Goal: Task Accomplishment & Management: Use online tool/utility

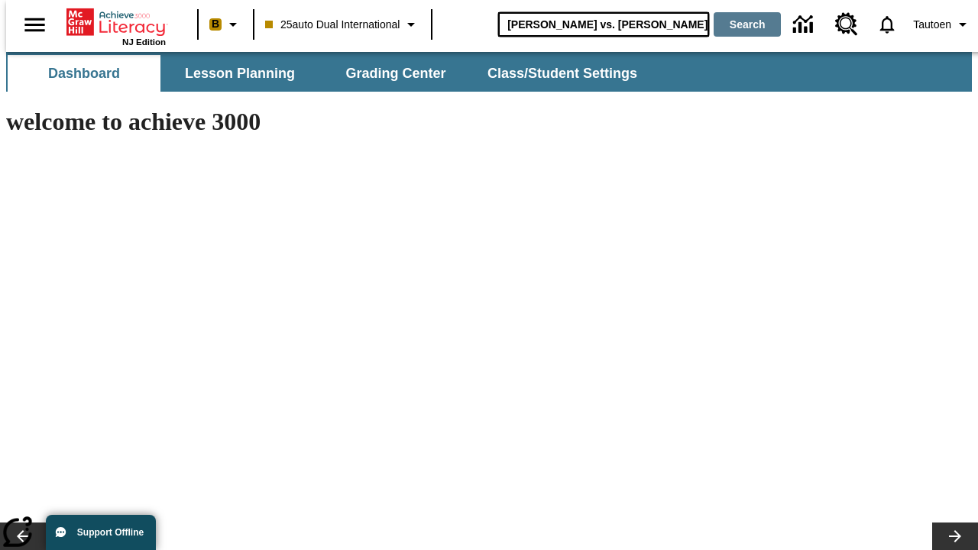
type input "[PERSON_NAME] vs. [PERSON_NAME]"
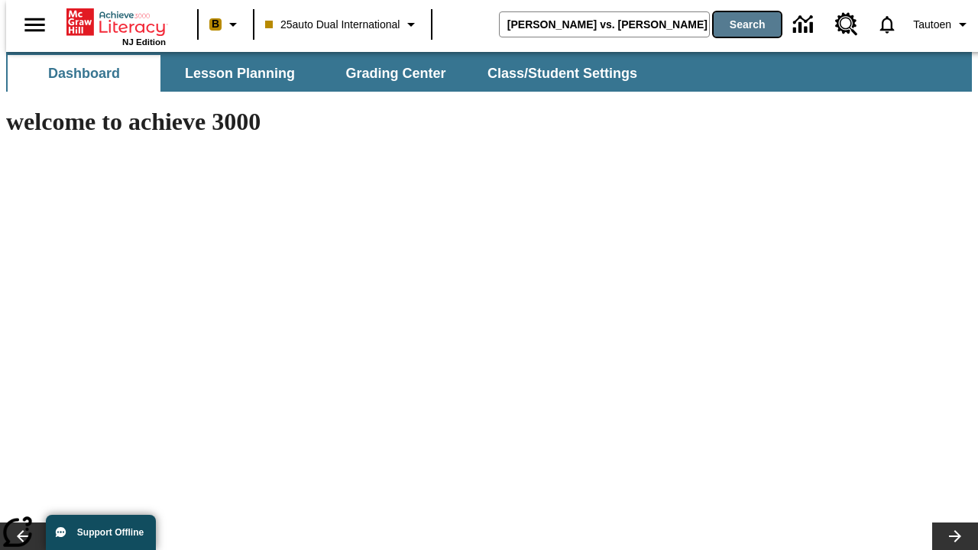
click at [737, 24] on button "Search" at bounding box center [747, 24] width 67 height 24
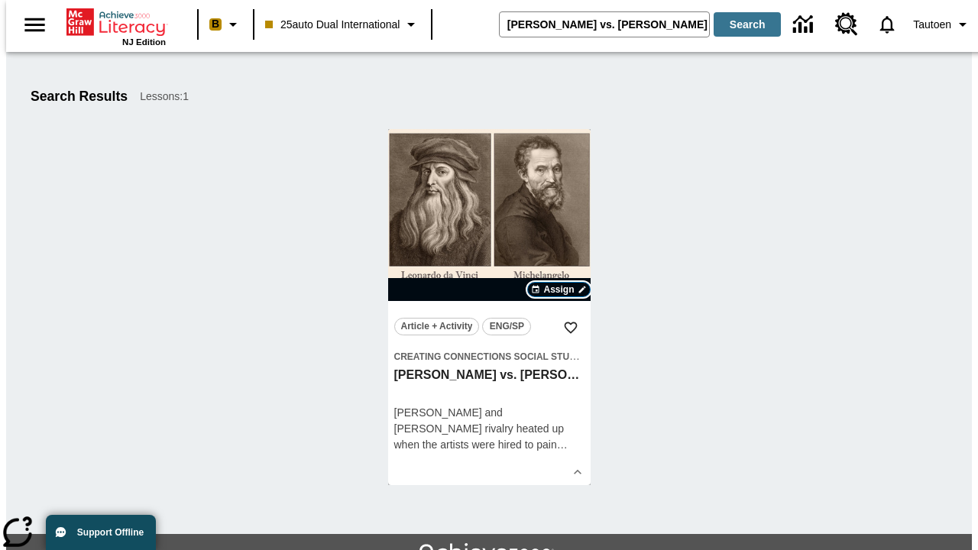
click at [559, 290] on span "Assign" at bounding box center [558, 290] width 31 height 14
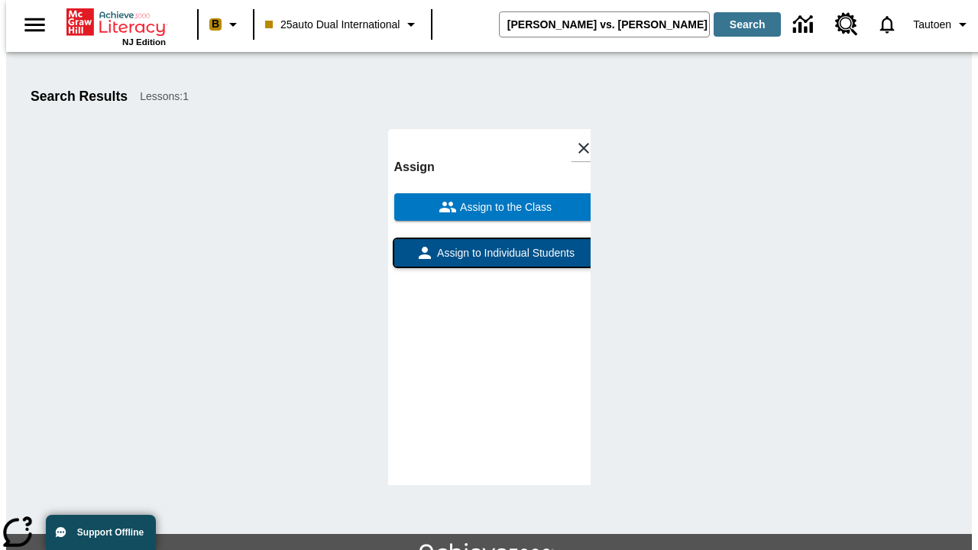
click at [489, 245] on span "Assign to Individual Students" at bounding box center [504, 253] width 141 height 16
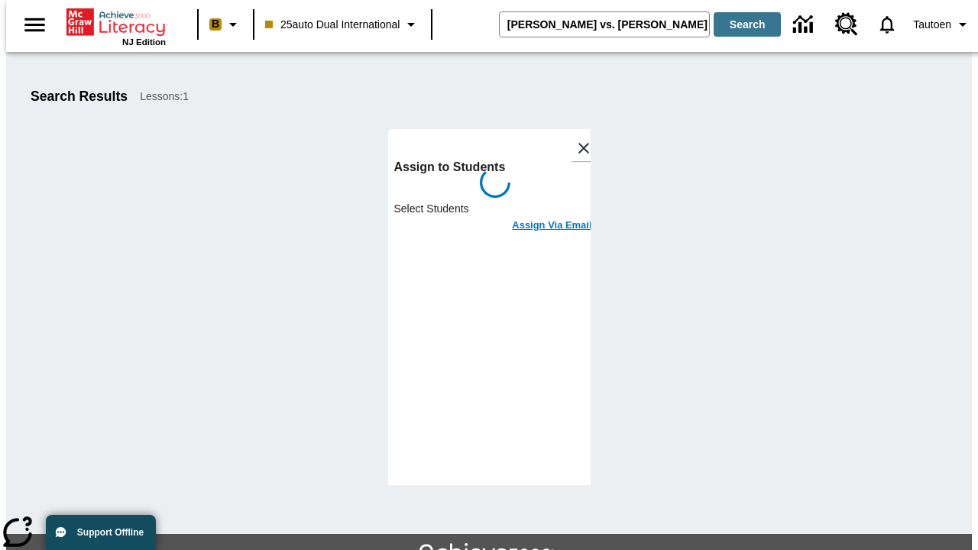
scroll to position [83, 0]
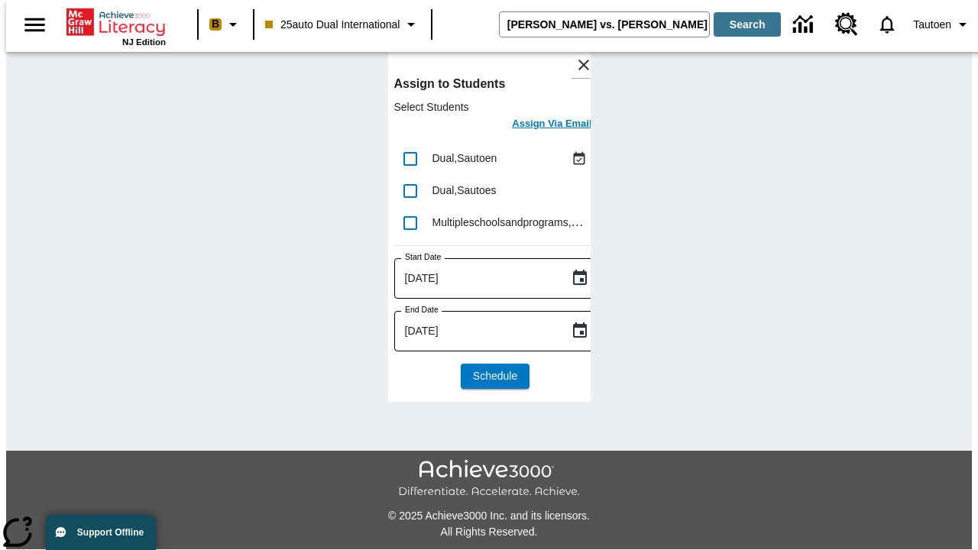
click at [410, 158] on input "lesson details" at bounding box center [410, 159] width 32 height 32
checkbox input "true"
click at [540, 125] on h6 "Assign Via Email" at bounding box center [551, 124] width 79 height 18
